Goal: Transaction & Acquisition: Purchase product/service

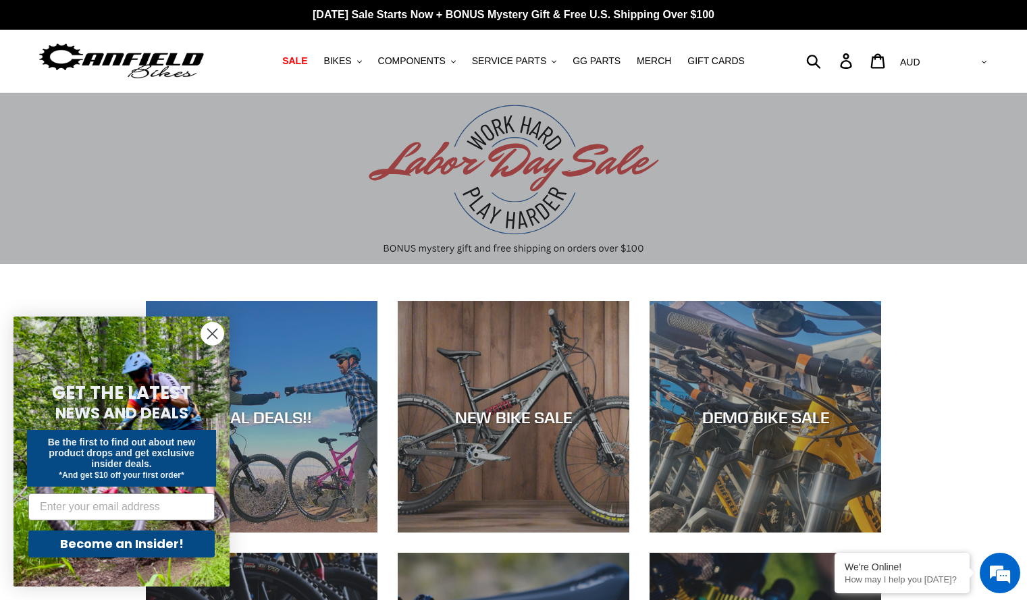
click at [219, 338] on circle "Close dialog" at bounding box center [212, 334] width 22 height 22
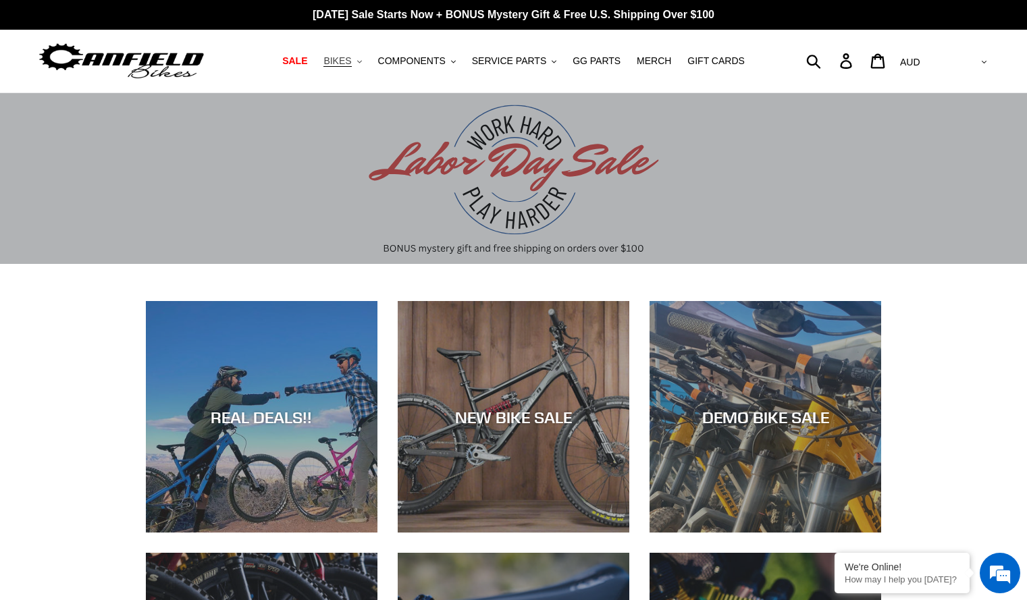
click at [350, 63] on span "BIKES" at bounding box center [337, 60] width 28 height 11
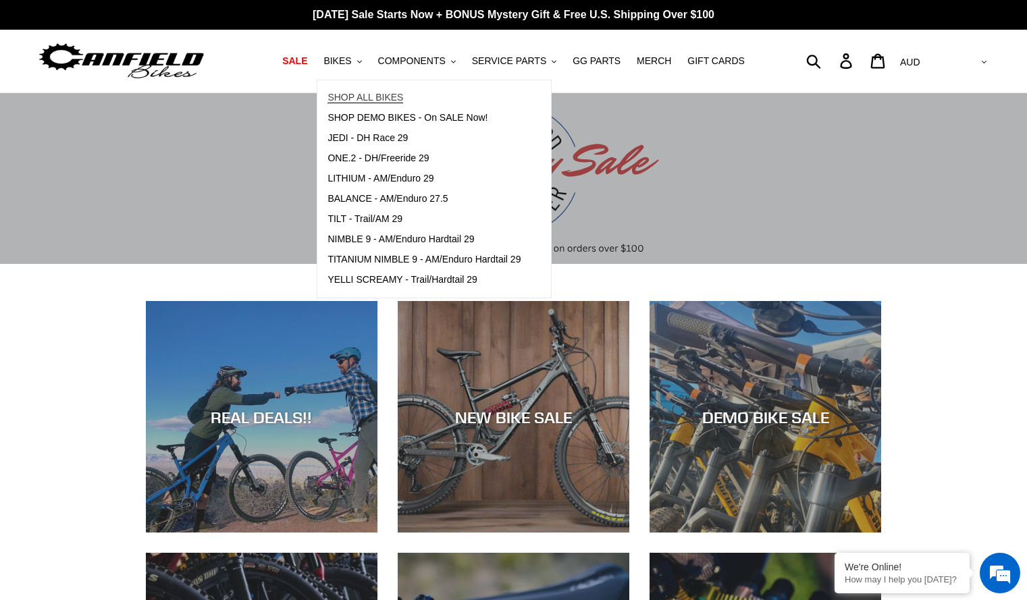
click at [367, 96] on span "SHOP ALL BIKES" at bounding box center [365, 97] width 76 height 11
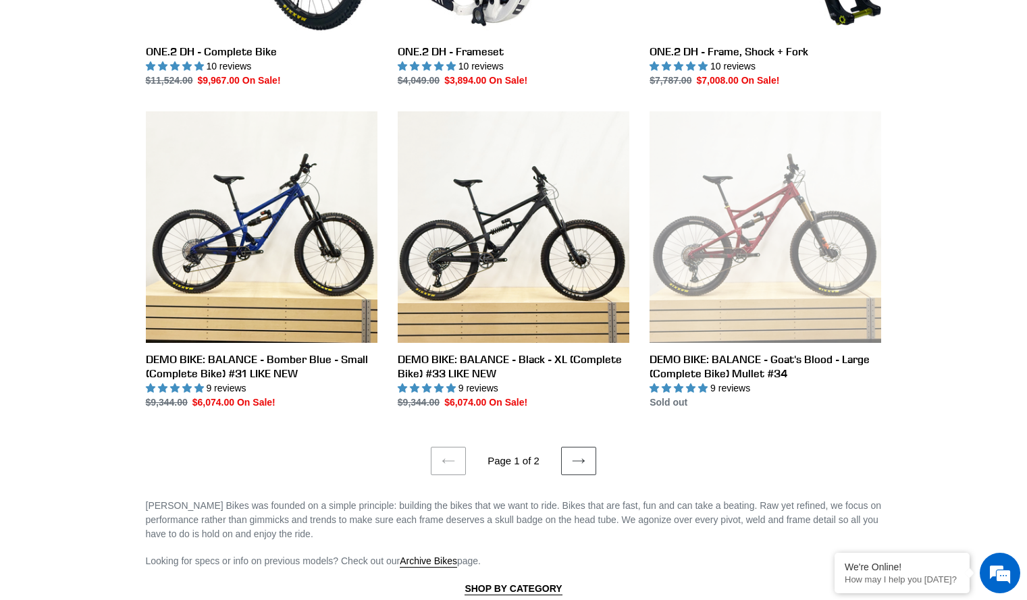
scroll to position [2439, 0]
click at [581, 456] on icon at bounding box center [579, 461] width 14 height 14
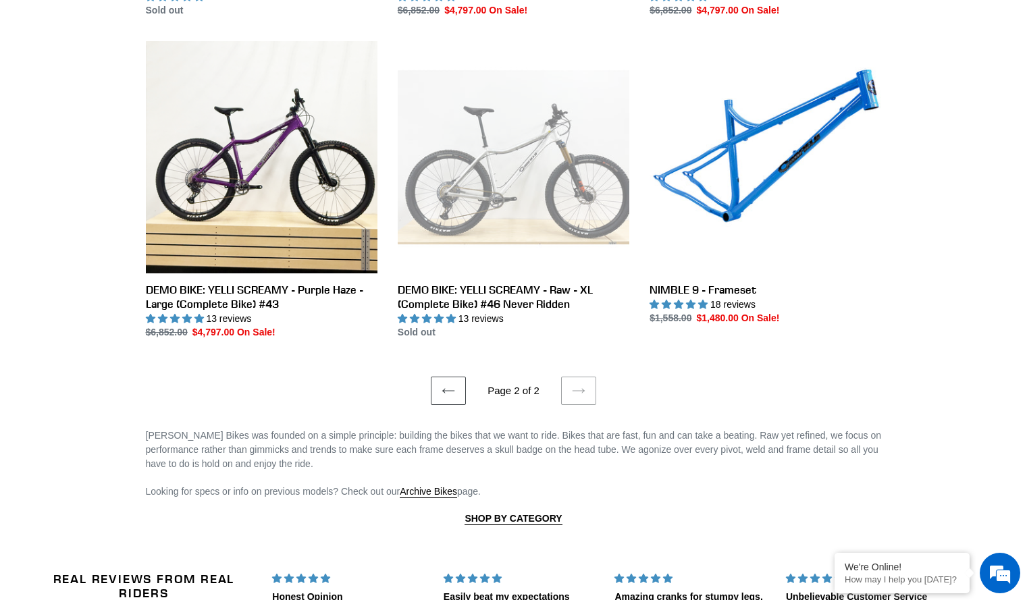
scroll to position [1320, 0]
click at [455, 387] on icon at bounding box center [449, 391] width 14 height 14
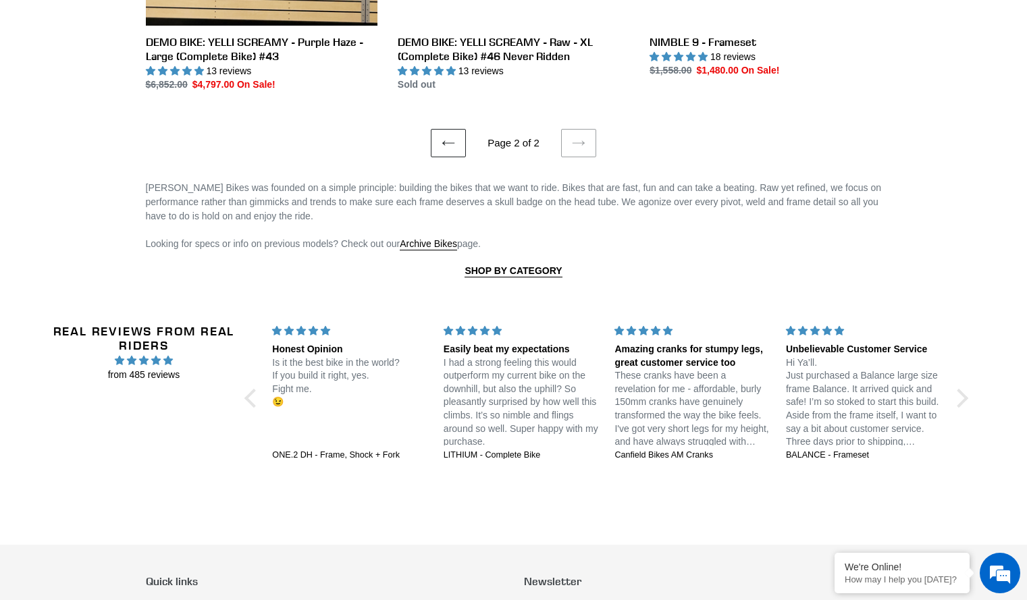
scroll to position [1570, 0]
